Goal: Task Accomplishment & Management: Manage account settings

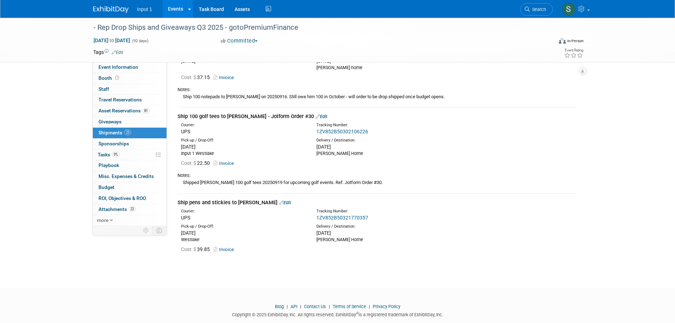
click at [177, 6] on link "Events" at bounding box center [176, 9] width 26 height 18
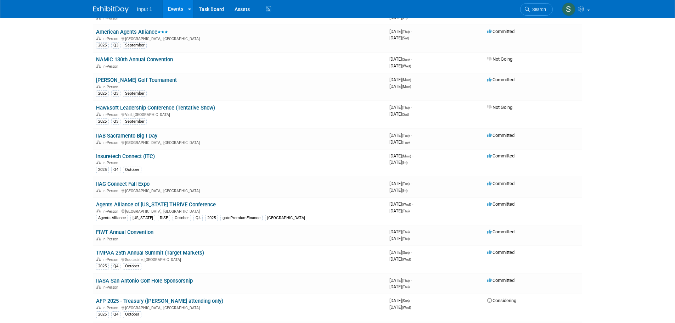
scroll to position [142, 0]
click at [146, 253] on link "TMPAA 25th Annual Summit (Target Markets)" at bounding box center [150, 252] width 108 height 6
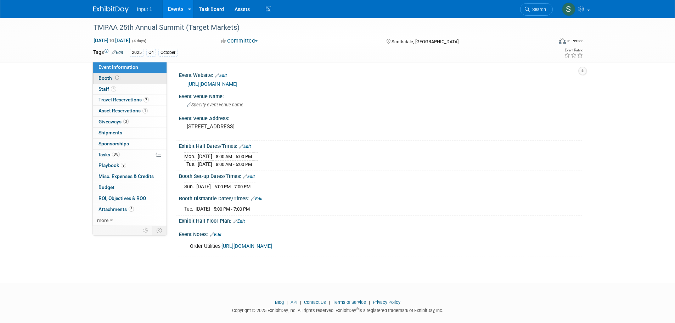
click at [108, 78] on span "Booth" at bounding box center [109, 78] width 22 height 6
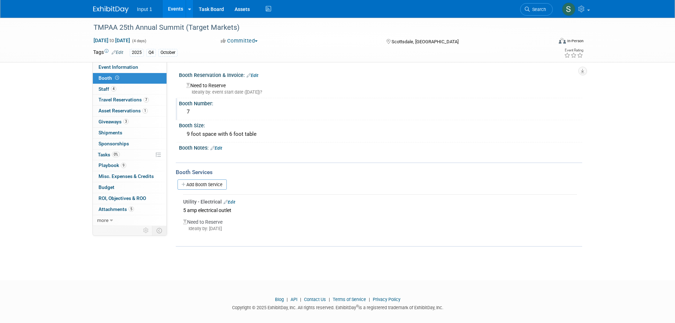
click at [324, 109] on div "7" at bounding box center [380, 111] width 392 height 11
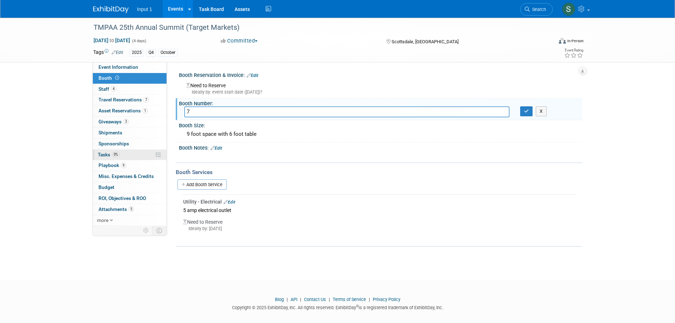
click at [108, 155] on span "Tasks 0%" at bounding box center [109, 155] width 22 height 6
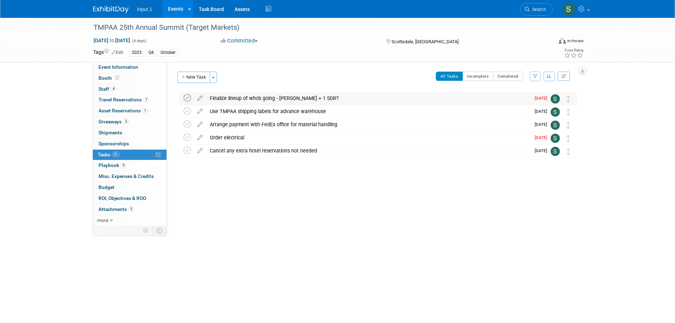
click at [183, 96] on icon at bounding box center [186, 97] width 7 height 7
click at [186, 123] on icon at bounding box center [186, 123] width 7 height 7
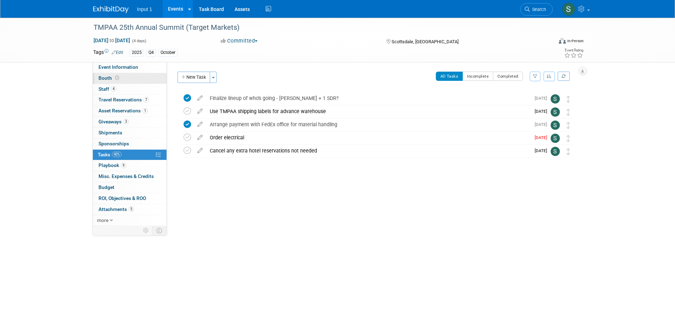
click at [109, 75] on span "Booth" at bounding box center [109, 78] width 22 height 6
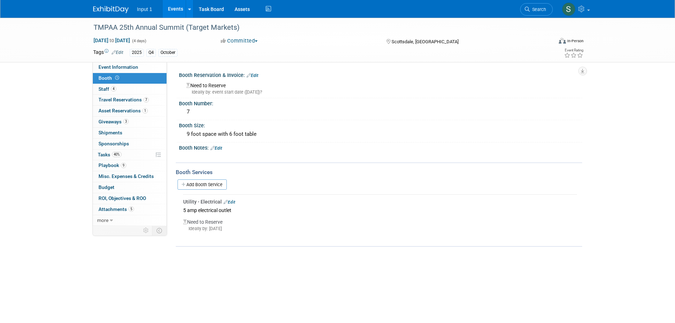
click at [386, 151] on div "X" at bounding box center [379, 153] width 394 height 4
click at [342, 120] on div "Booth Size:" at bounding box center [380, 124] width 403 height 9
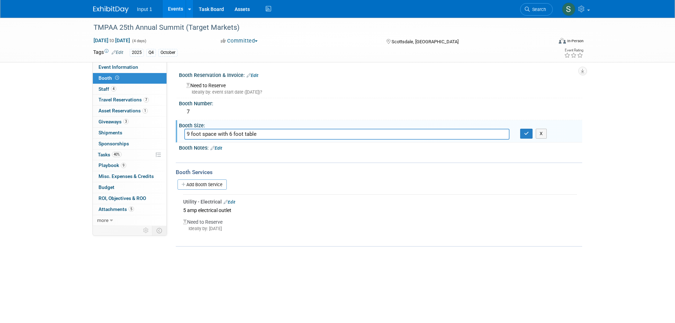
click at [277, 193] on div "Utility - Electrical Edit 5 amp electrical outlet Need to Reserve Ideally by: […" at bounding box center [379, 216] width 406 height 48
click at [488, 259] on div "TMPAA 25th Annual Summit (Target Markets) [DATE] to [DATE] (4 days) [DATE] to […" at bounding box center [337, 143] width 675 height 250
click at [503, 249] on div "TMPAA 25th Annual Summit (Target Markets) [DATE] to [DATE] (4 days) [DATE] to […" at bounding box center [337, 143] width 675 height 250
click at [374, 100] on div "Booth Number:" at bounding box center [380, 102] width 403 height 9
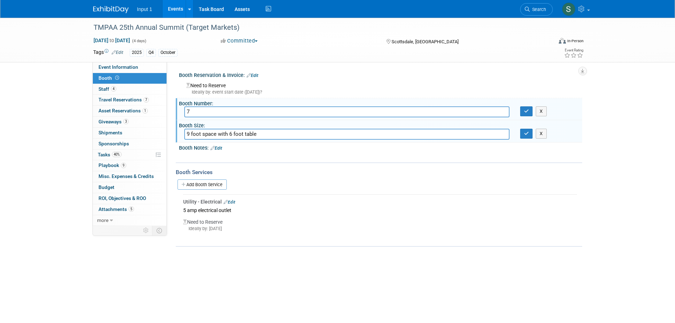
click at [112, 8] on img at bounding box center [110, 9] width 35 height 7
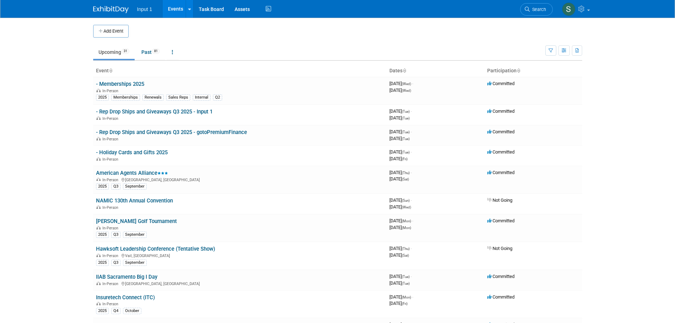
click at [635, 96] on body "Input 1 Events Add Event Bulk Upload Events Shareable Event Boards Recently Vie…" at bounding box center [337, 161] width 675 height 323
click at [602, 237] on body "Input 1 Events Add Event Bulk Upload Events Shareable Event Boards Recently Vie…" at bounding box center [337, 161] width 675 height 323
